Goal: Information Seeking & Learning: Learn about a topic

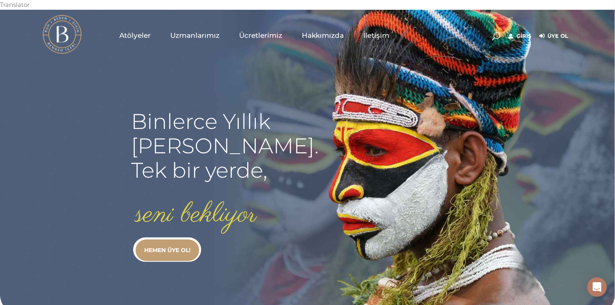
type input "secil.karacan"
click at [520, 31] on link "Giriş" at bounding box center [519, 36] width 23 height 10
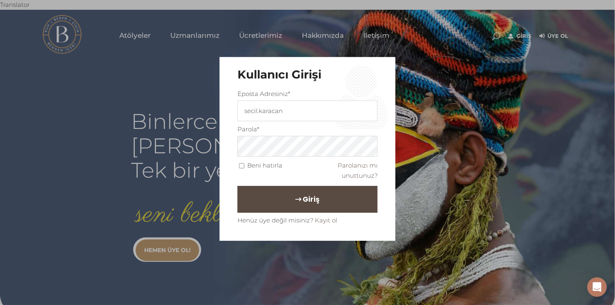
click at [336, 197] on button "Giriş" at bounding box center [307, 199] width 140 height 27
click at [310, 198] on span "Giriş" at bounding box center [311, 200] width 17 height 14
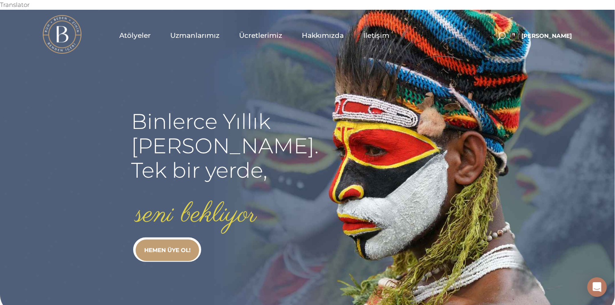
click at [186, 31] on span "Uzmanlarımız" at bounding box center [195, 35] width 49 height 9
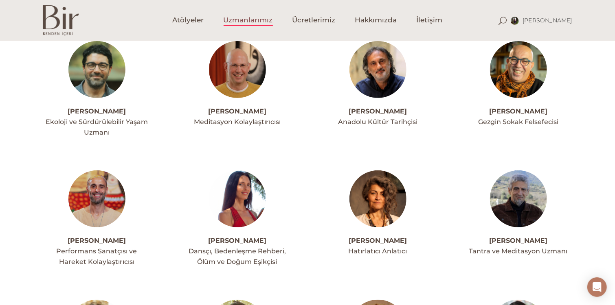
scroll to position [114, 0]
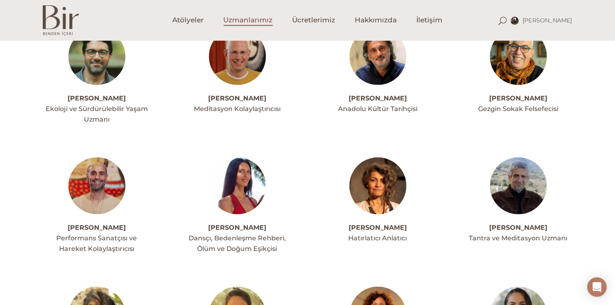
click at [95, 184] on img at bounding box center [96, 186] width 57 height 57
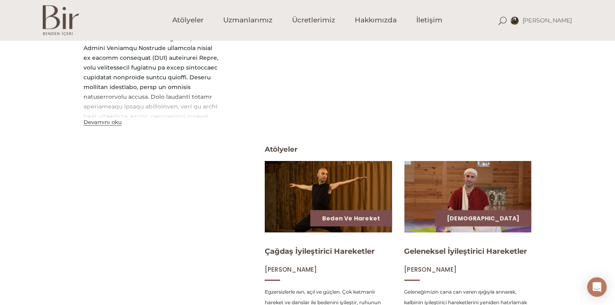
scroll to position [244, 0]
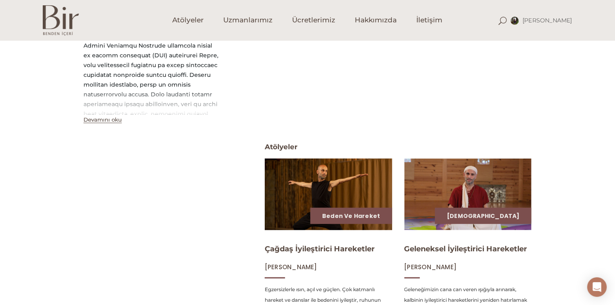
click at [376, 178] on img at bounding box center [328, 195] width 131 height 74
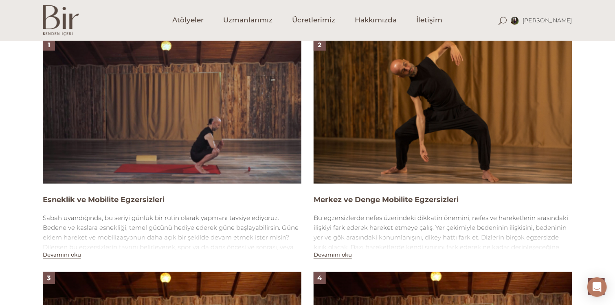
scroll to position [554, 0]
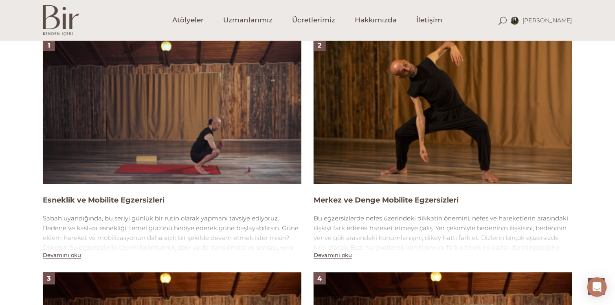
click at [457, 100] on img at bounding box center [442, 111] width 258 height 145
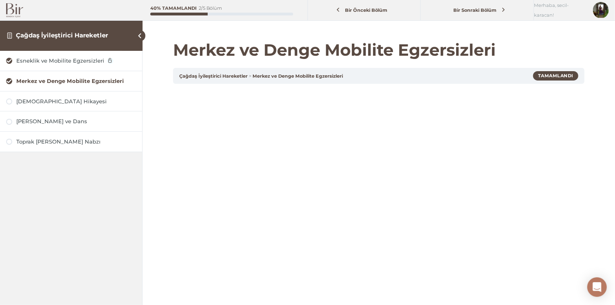
click at [604, 264] on div "Merkez ve Denge Mobilite Egzersizleri Çağdaş İyileştirici Hareketler Merkez ve …" at bounding box center [378, 252] width 472 height 485
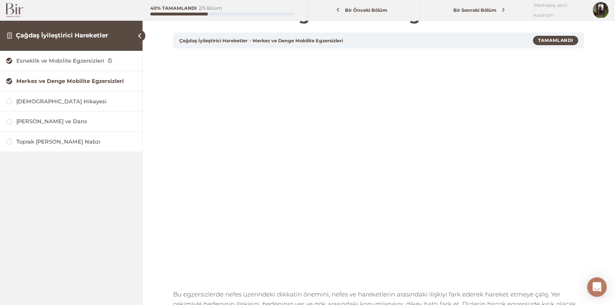
scroll to position [49, 0]
